Goal: Obtain resource: Obtain resource

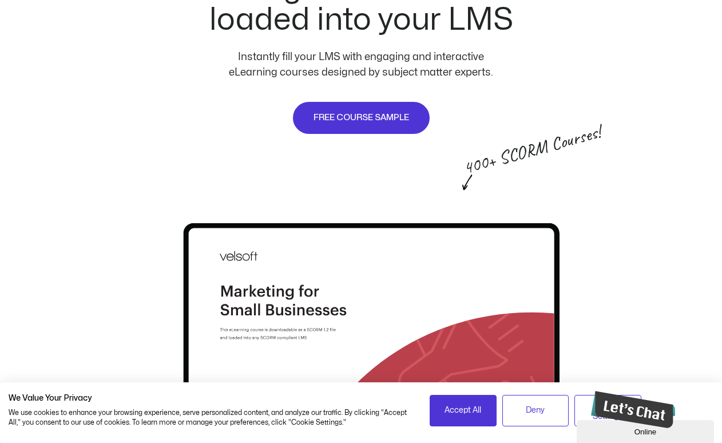
scroll to position [738, 0]
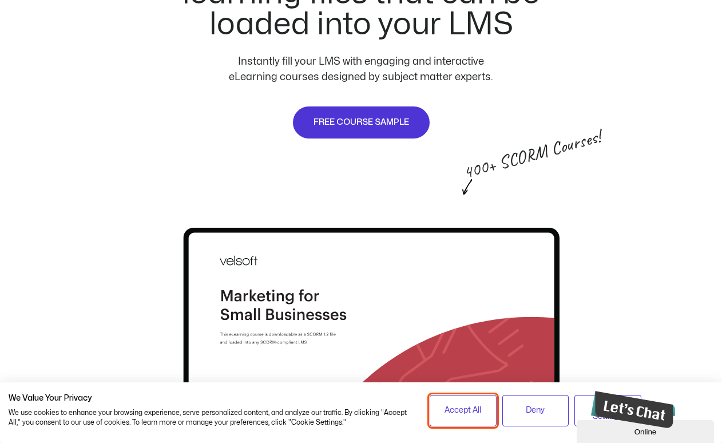
click at [472, 412] on span "Accept All" at bounding box center [462, 410] width 37 height 13
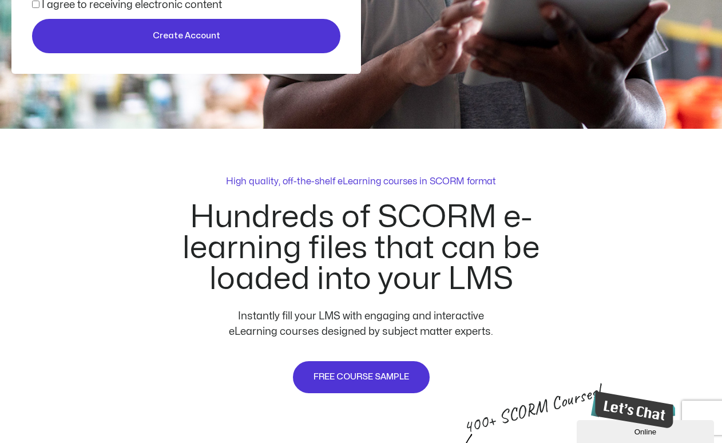
scroll to position [0, 0]
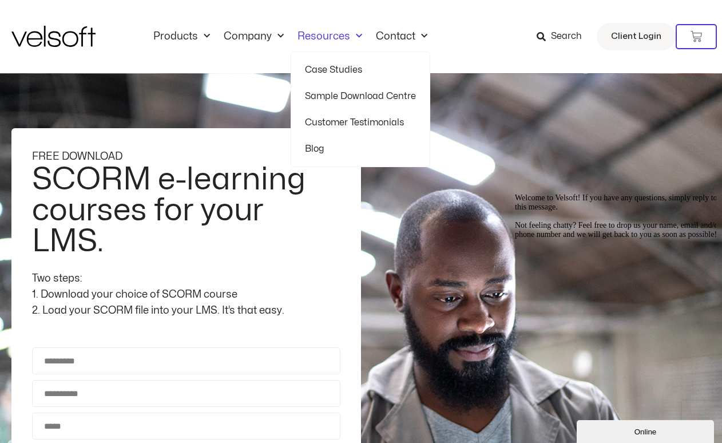
click at [338, 43] on div "Products All Products Content ILT Courseware Storyline 360 Courses SCORM Course…" at bounding box center [360, 36] width 699 height 73
click at [332, 93] on link "Sample Download Centre" at bounding box center [360, 96] width 111 height 26
